Goal: Find specific page/section: Find specific page/section

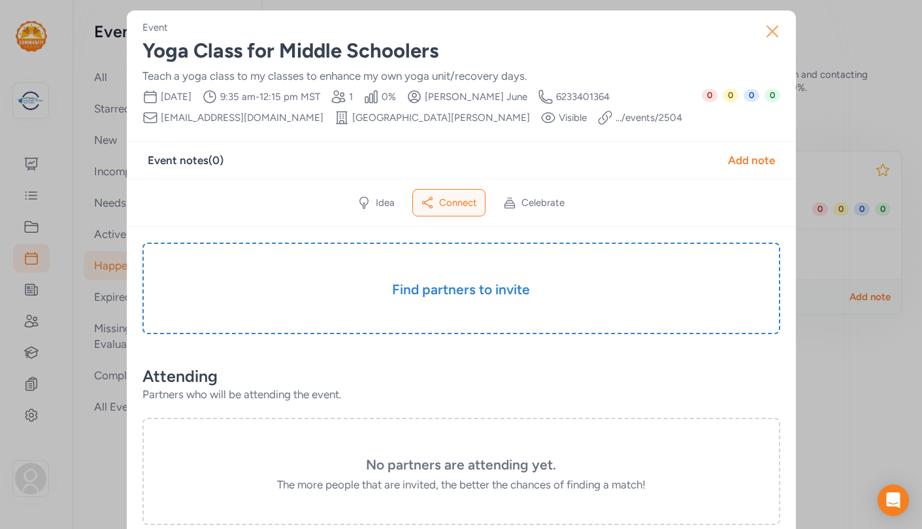
click at [777, 29] on icon "button" at bounding box center [772, 31] width 21 height 21
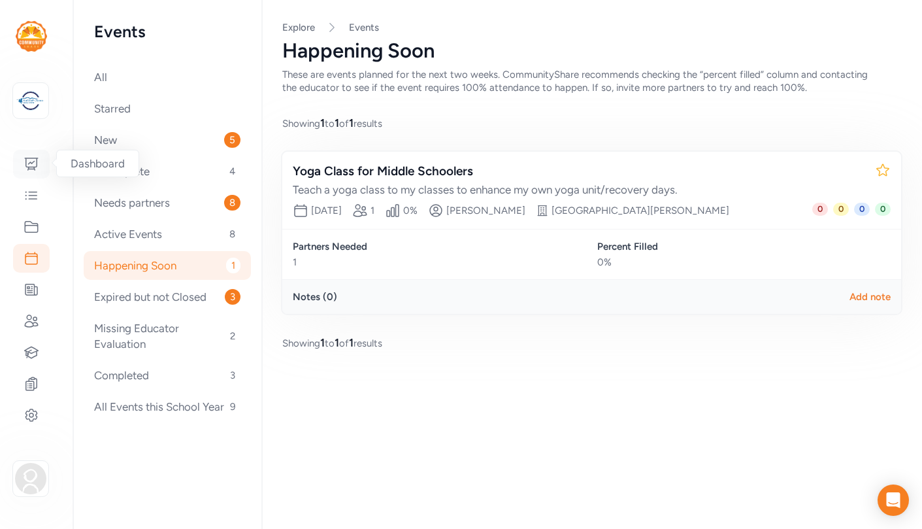
click at [33, 158] on icon at bounding box center [31, 164] width 13 height 12
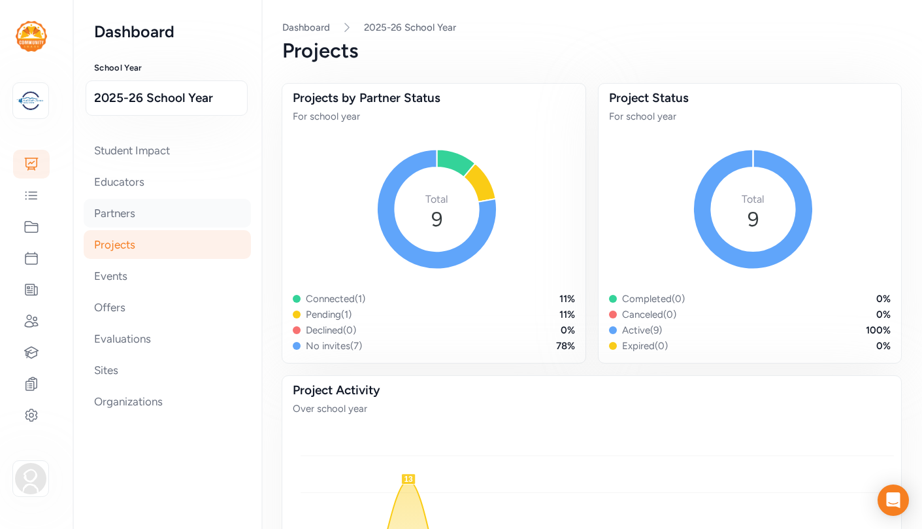
click at [120, 213] on div "Partners" at bounding box center [167, 213] width 167 height 29
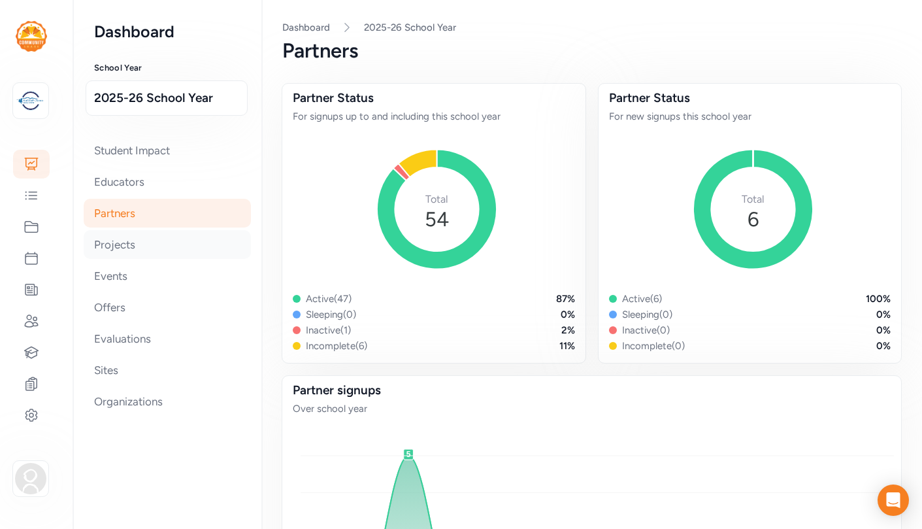
click at [108, 242] on div "Projects" at bounding box center [167, 244] width 167 height 29
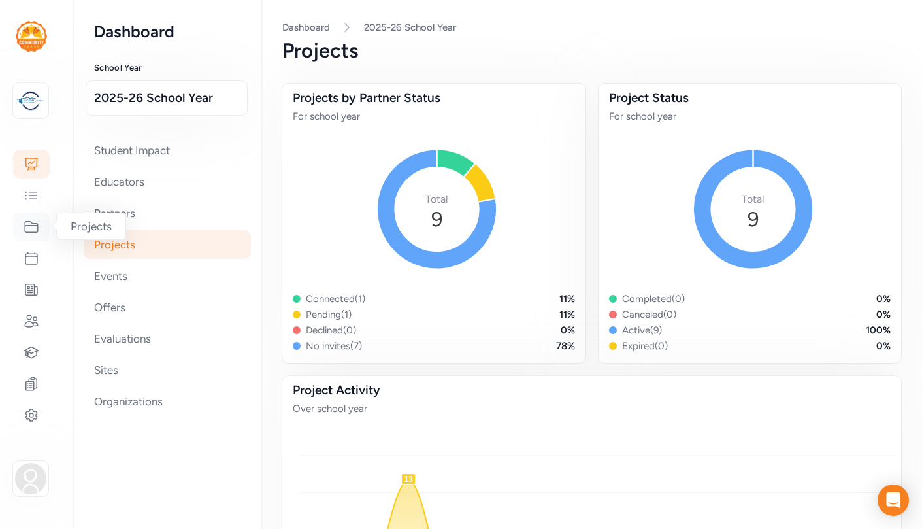
click at [36, 227] on icon at bounding box center [32, 227] width 16 height 16
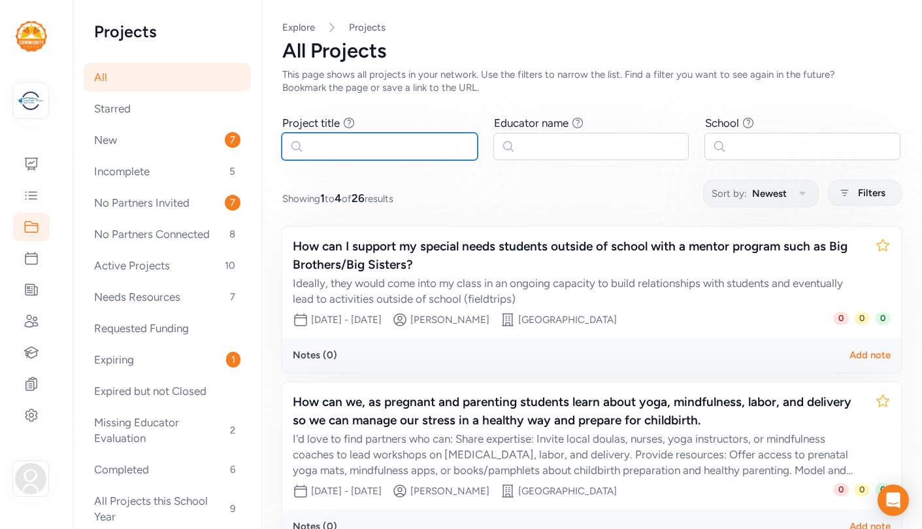
click at [410, 142] on input "text" at bounding box center [380, 146] width 196 height 27
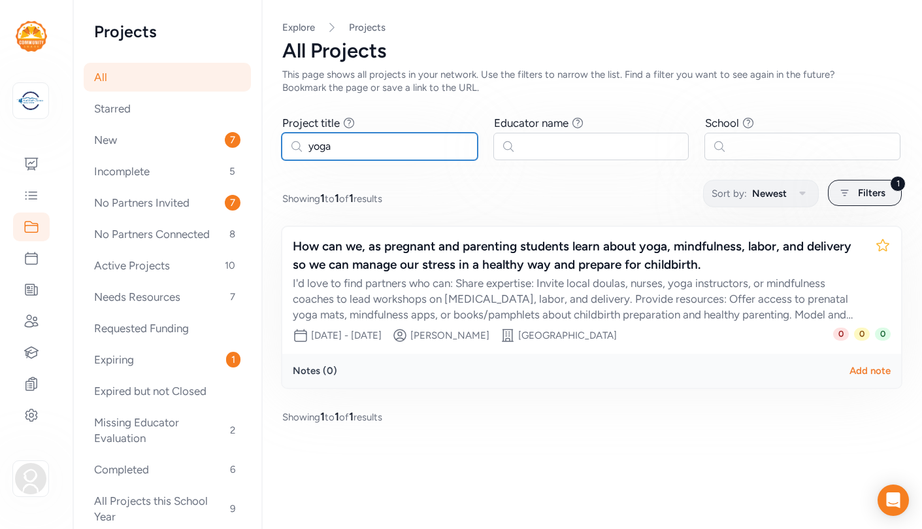
type input "yoga"
